Goal: Transaction & Acquisition: Obtain resource

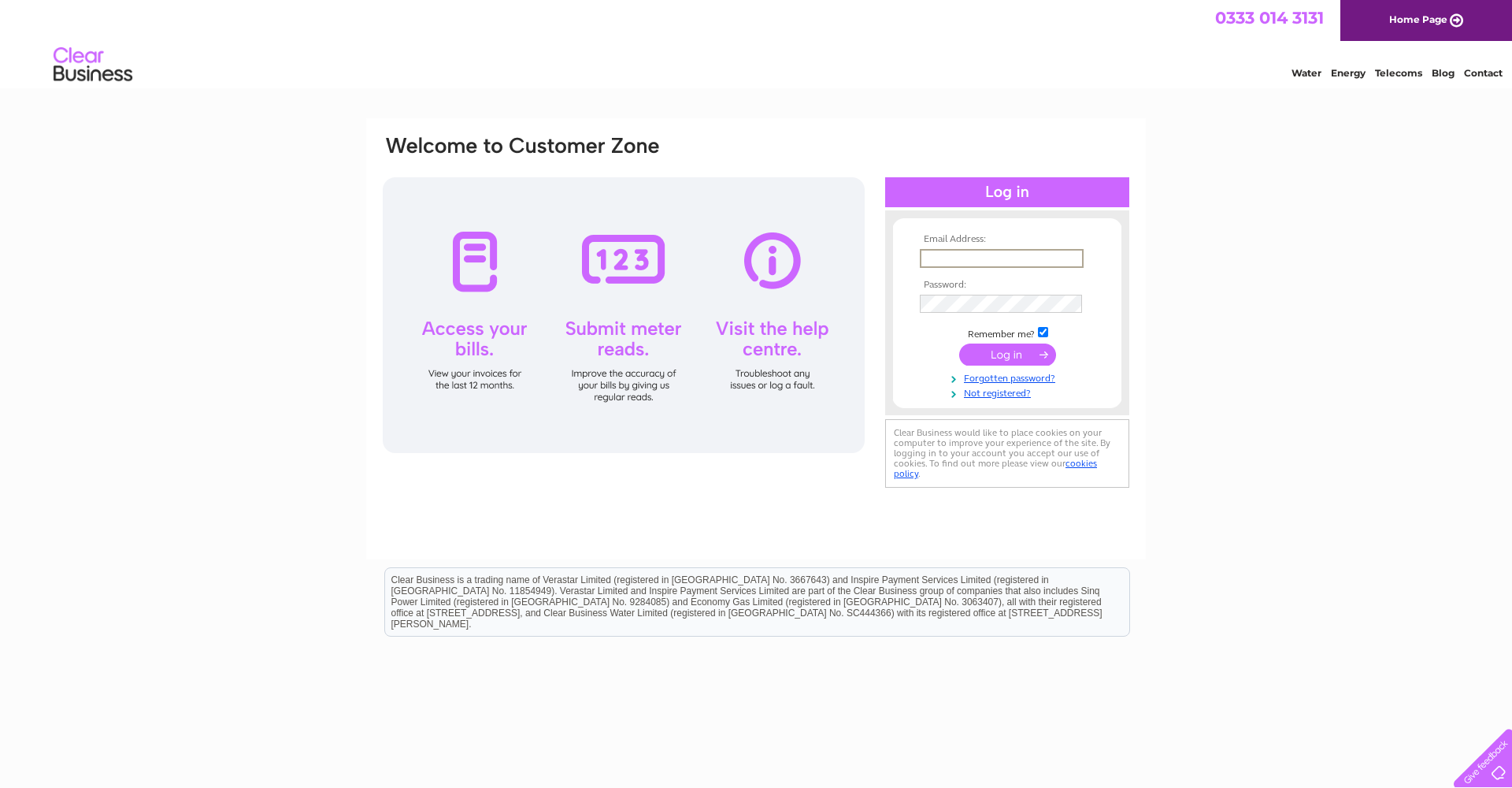
type input "cpetsa@hotmail.com"
click at [1009, 361] on input "submit" at bounding box center [1007, 355] width 97 height 22
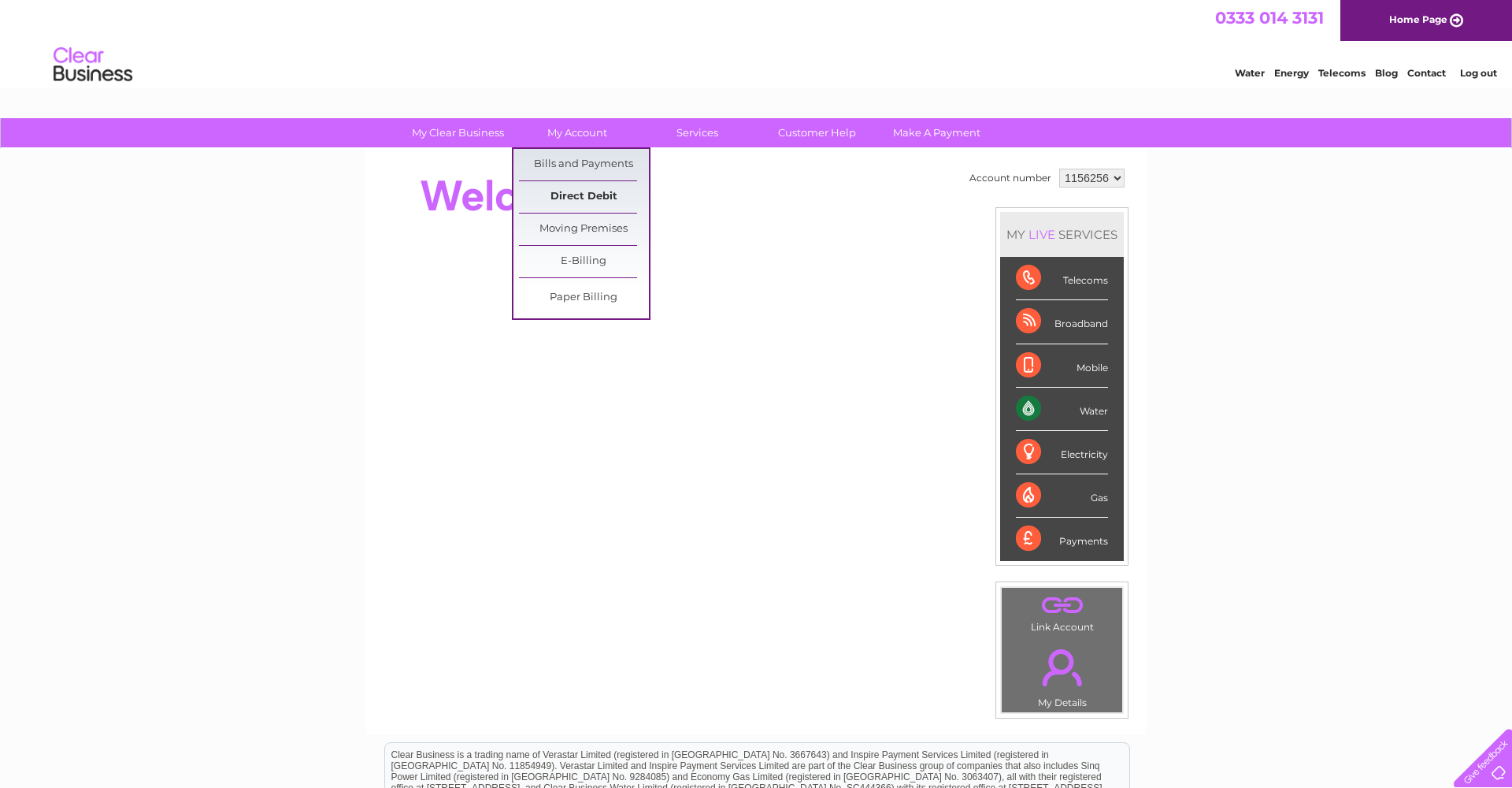
click at [604, 202] on link "Direct Debit" at bounding box center [584, 197] width 130 height 32
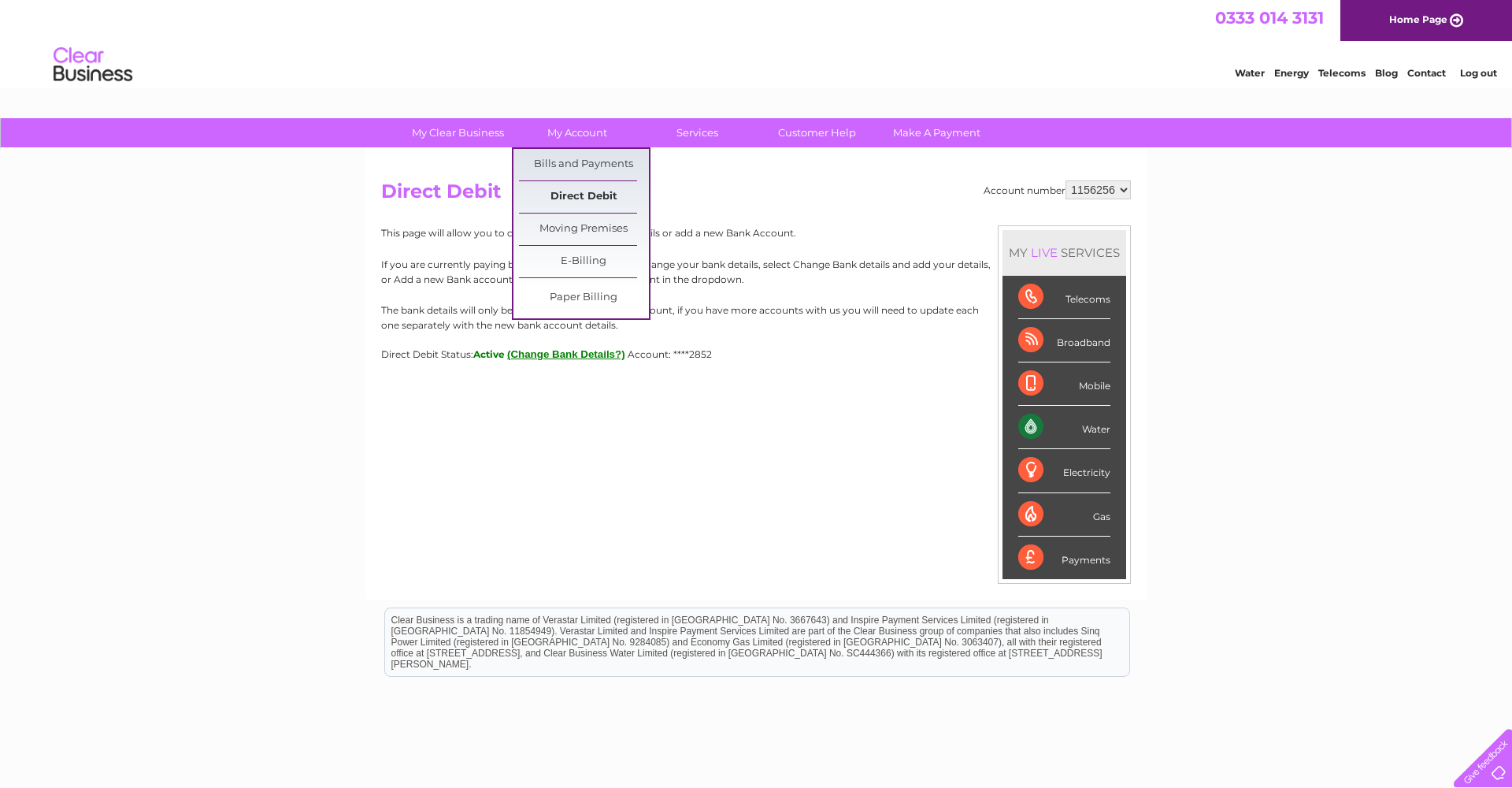
click at [573, 195] on link "Direct Debit" at bounding box center [584, 197] width 130 height 32
click at [579, 164] on link "Bills and Payments" at bounding box center [584, 164] width 130 height 32
click at [599, 167] on link "Bills and Payments" at bounding box center [584, 164] width 130 height 32
click at [585, 167] on link "Bills and Payments" at bounding box center [584, 164] width 130 height 32
click at [591, 161] on link "Bills and Payments" at bounding box center [584, 164] width 130 height 32
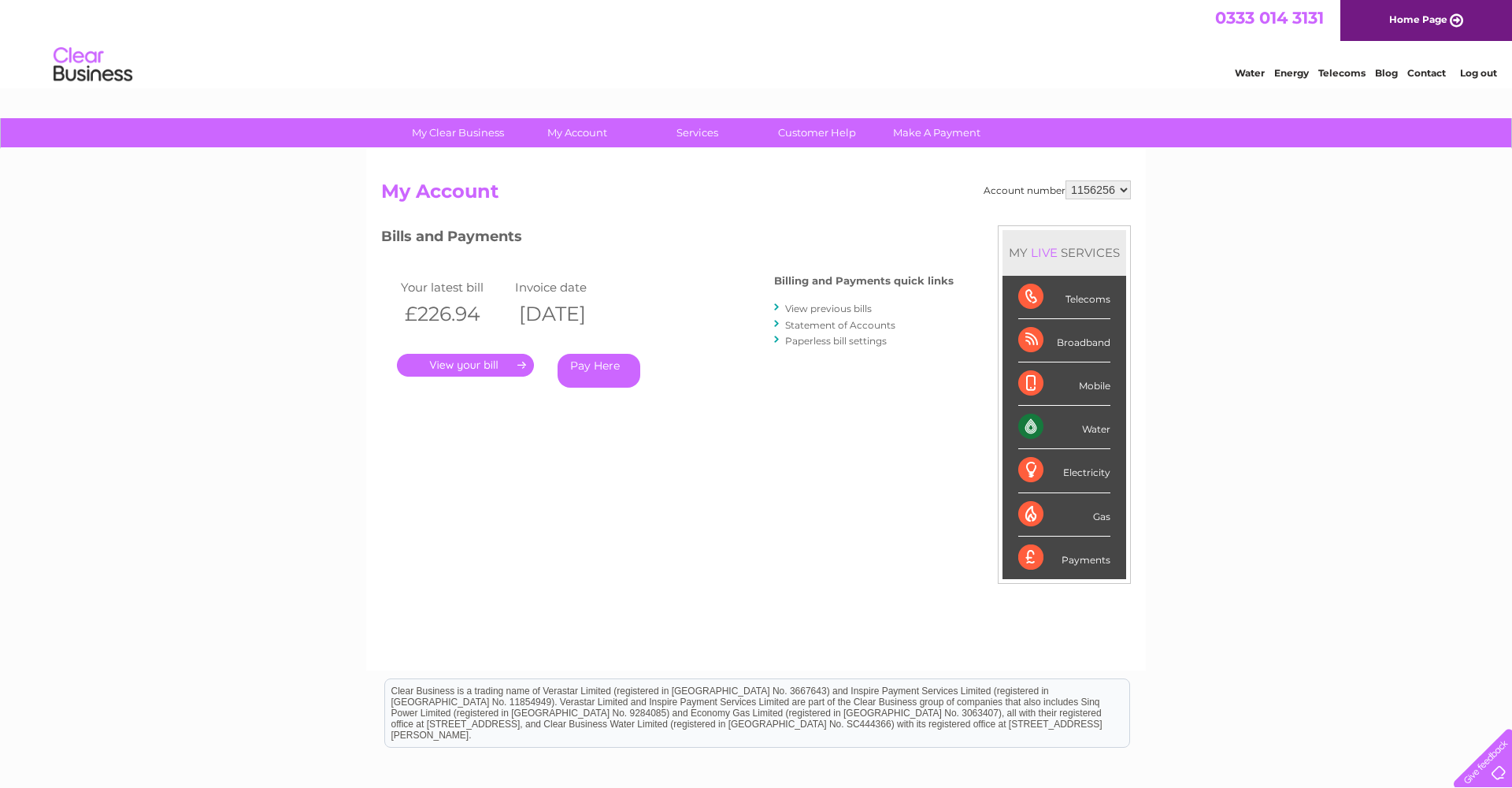
click at [488, 362] on link "." at bounding box center [466, 365] width 137 height 23
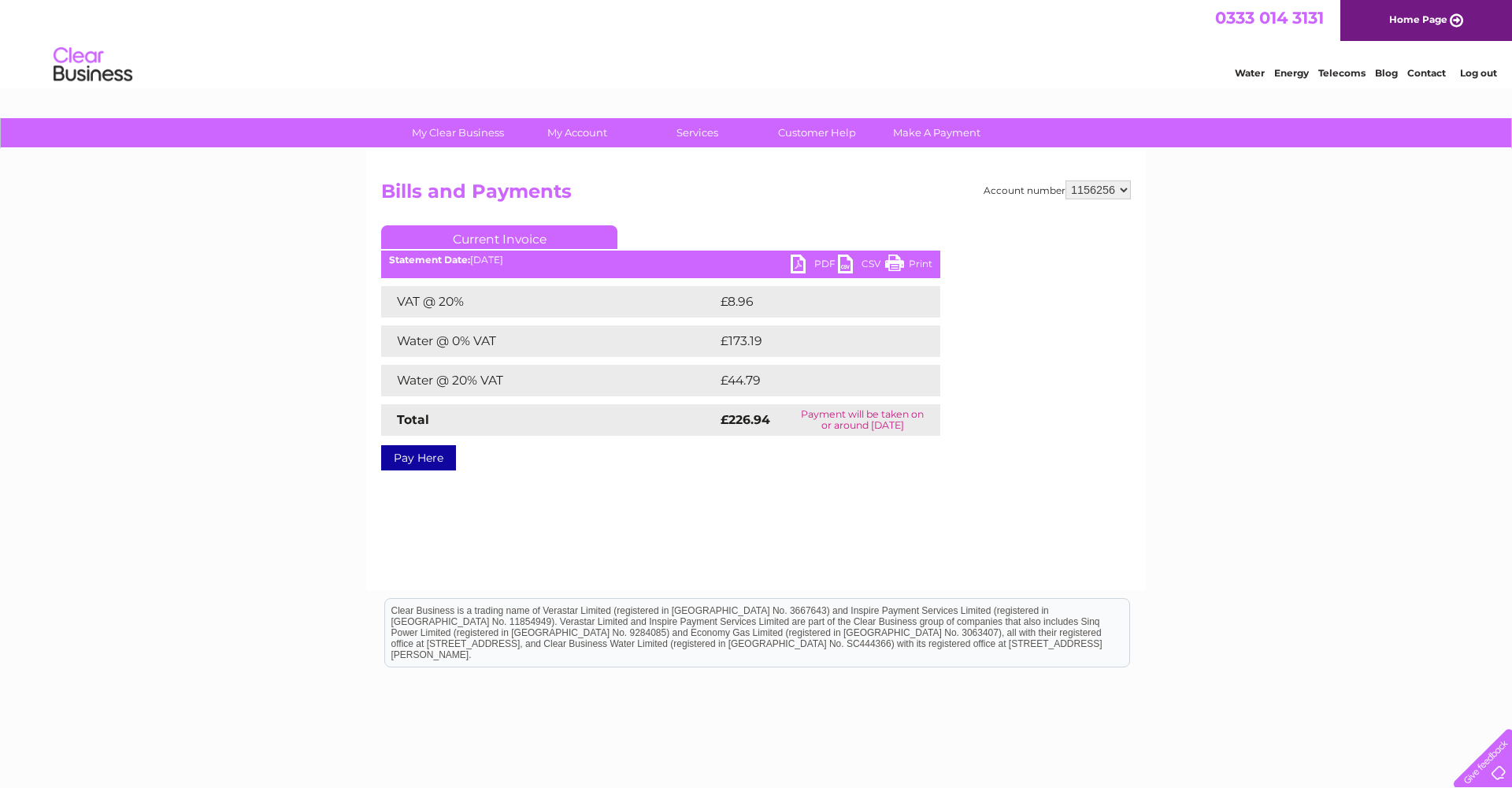
click at [805, 257] on link "PDF" at bounding box center [814, 265] width 47 height 23
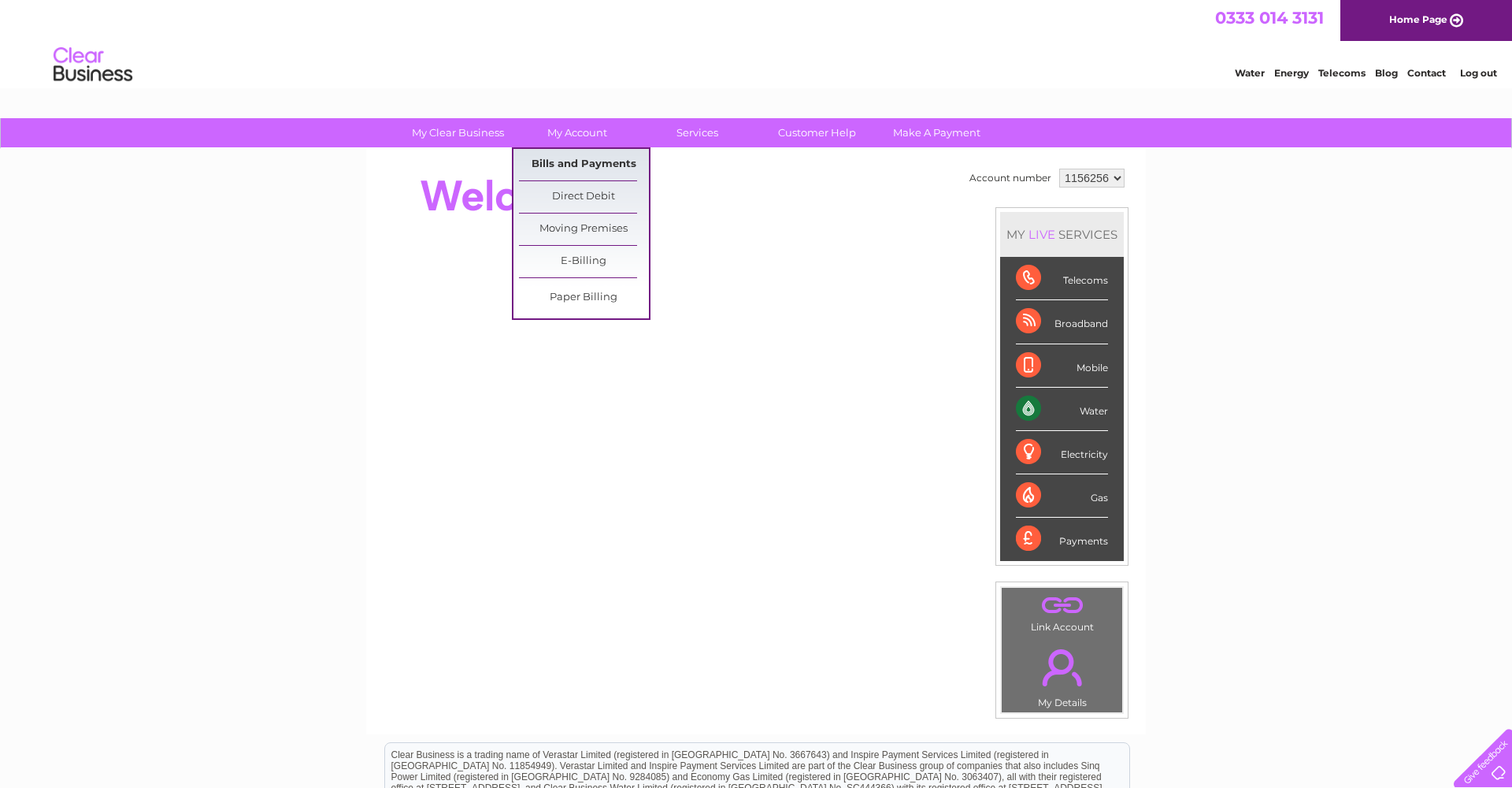
click at [616, 163] on link "Bills and Payments" at bounding box center [584, 164] width 130 height 32
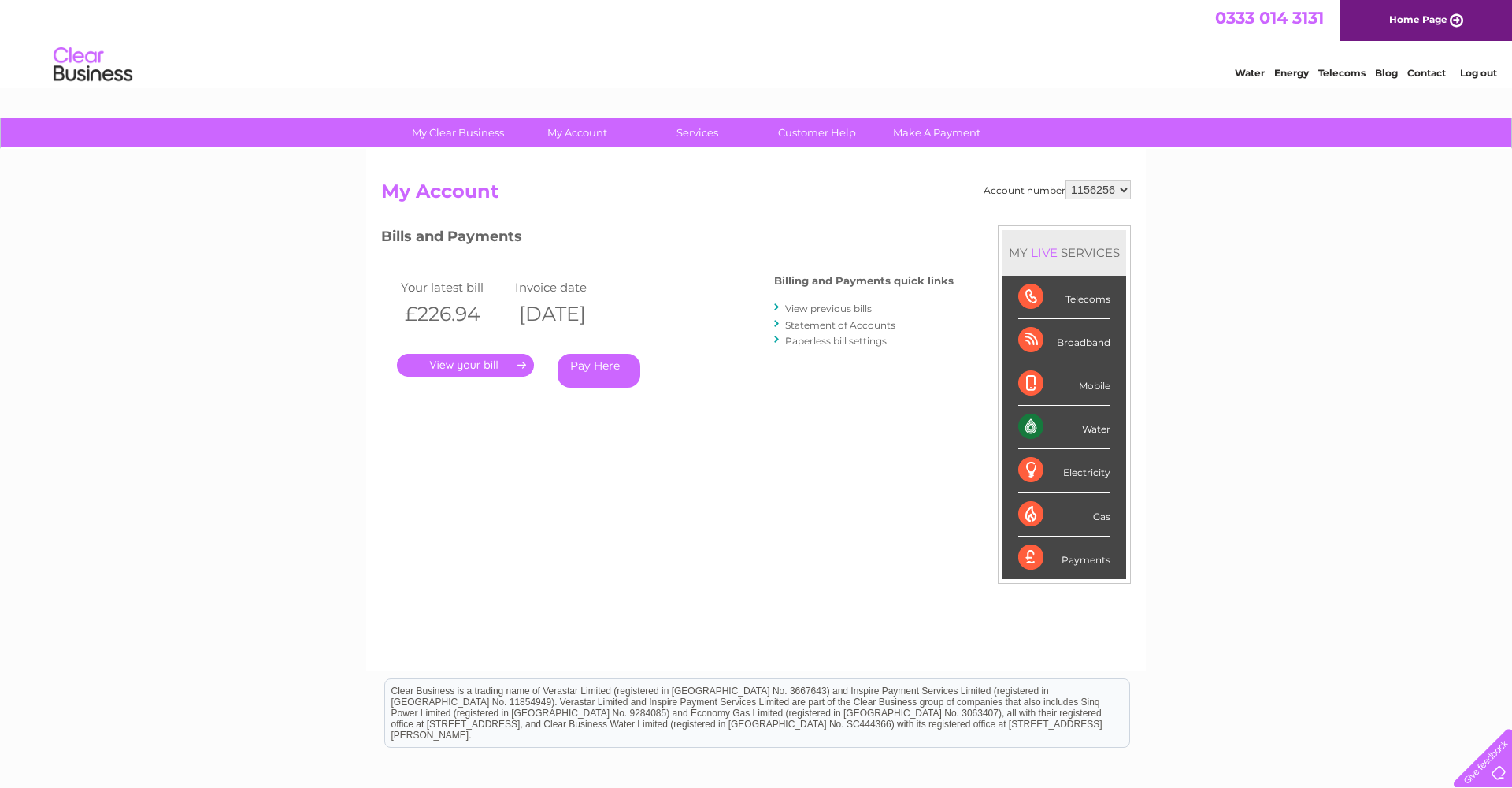
click at [498, 359] on link "." at bounding box center [466, 365] width 137 height 23
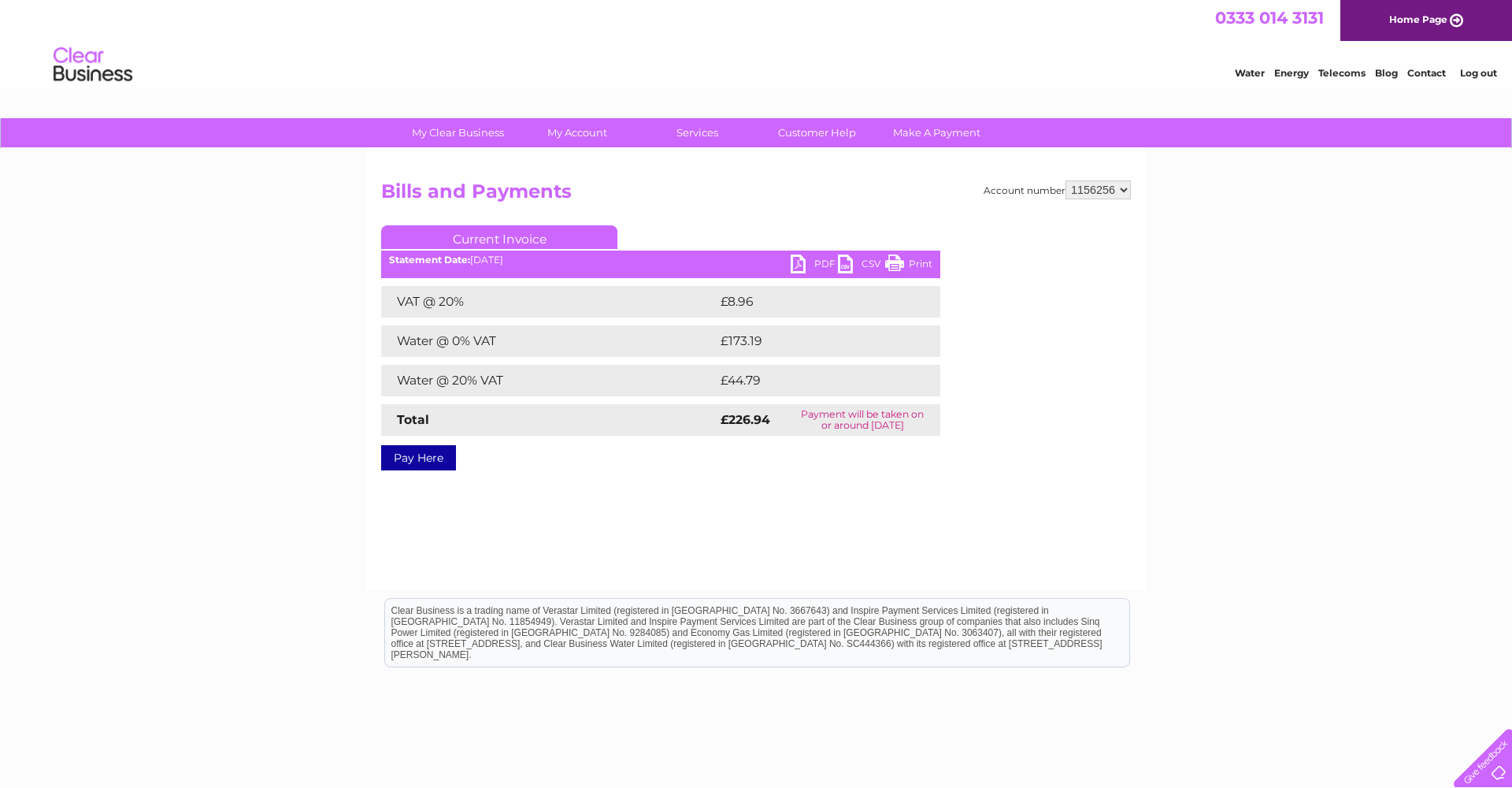
click at [832, 263] on link "PDF" at bounding box center [814, 265] width 47 height 23
